Goal: Information Seeking & Learning: Learn about a topic

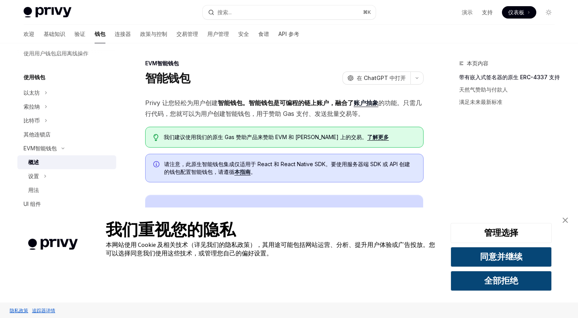
click at [565, 221] on img "关闭横幅" at bounding box center [565, 220] width 5 height 5
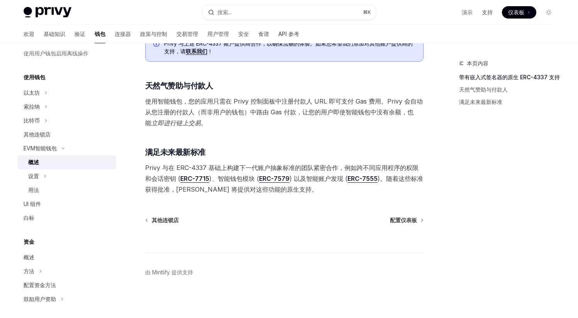
scroll to position [527, 0]
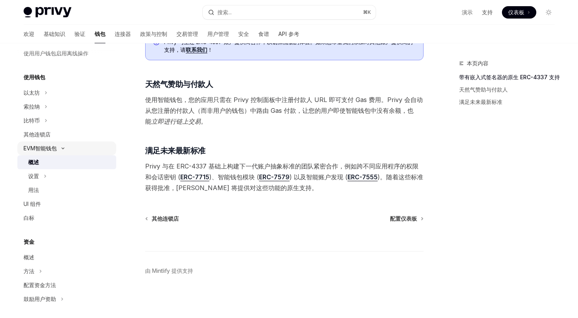
click at [61, 152] on div "EVM智能钱包" at bounding box center [66, 148] width 99 height 14
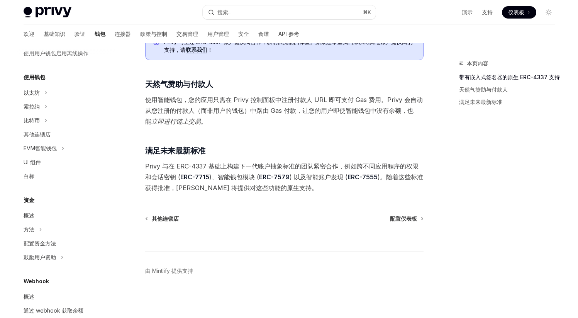
click at [22, 199] on div "资金" at bounding box center [66, 200] width 99 height 9
click at [27, 199] on font "资金" at bounding box center [29, 200] width 11 height 7
click at [32, 216] on font "概述" at bounding box center [29, 215] width 11 height 7
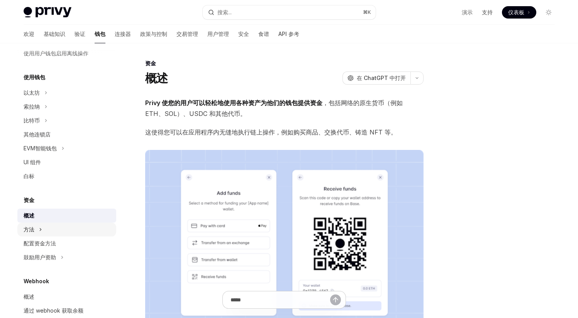
click at [34, 226] on div "方法" at bounding box center [66, 230] width 99 height 14
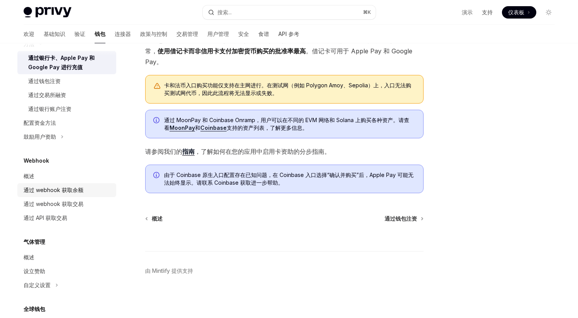
scroll to position [340, 0]
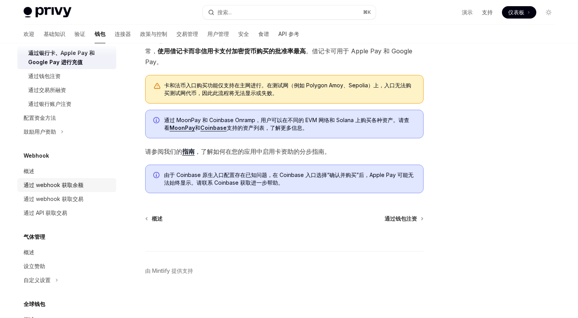
click at [69, 188] on font "通过 webhook 获取余额" at bounding box center [54, 185] width 60 height 7
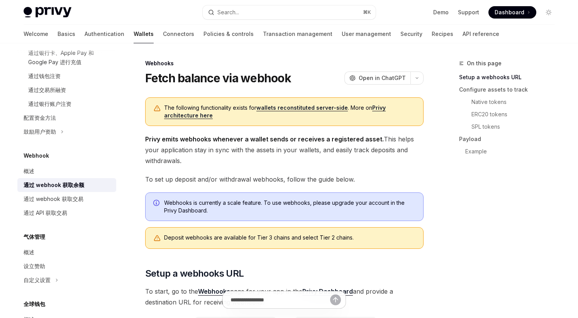
type textarea "*"
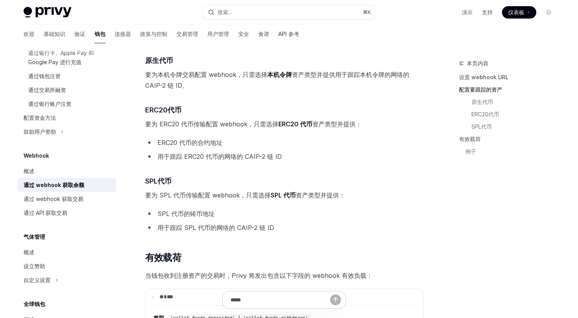
scroll to position [410, 0]
